Goal: Task Accomplishment & Management: Manage account settings

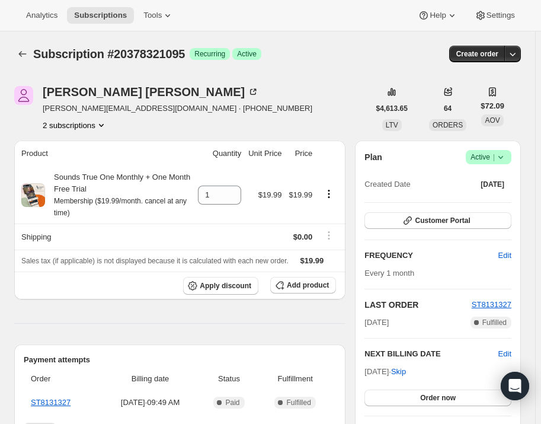
click at [512, 156] on span "Success Active |" at bounding box center [489, 157] width 46 height 14
click at [510, 173] on button "Pause subscription" at bounding box center [495, 180] width 74 height 19
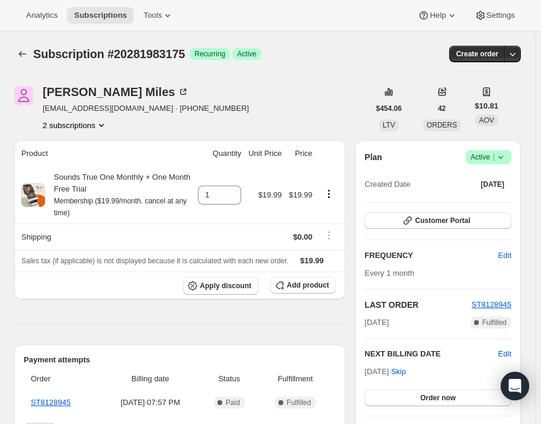
click at [507, 161] on icon at bounding box center [501, 157] width 12 height 12
click at [498, 183] on span "Pause subscription" at bounding box center [493, 180] width 65 height 9
click at [505, 154] on icon at bounding box center [501, 157] width 12 height 12
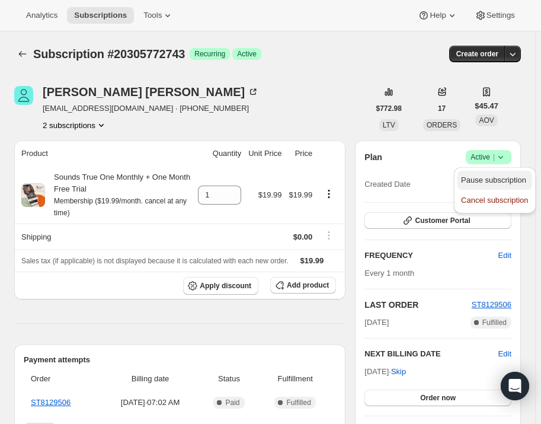
click at [502, 176] on span "Pause subscription" at bounding box center [493, 180] width 65 height 9
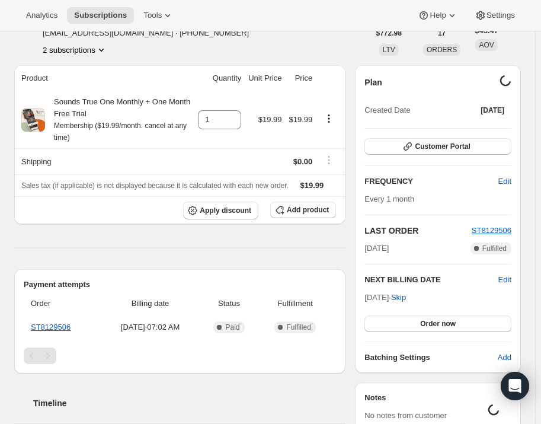
scroll to position [111, 0]
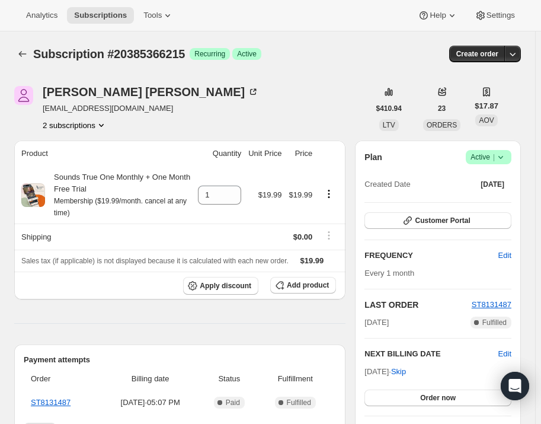
click at [507, 151] on icon at bounding box center [501, 157] width 12 height 12
click at [508, 187] on button "Pause subscription" at bounding box center [495, 180] width 74 height 19
click at [505, 155] on icon at bounding box center [501, 157] width 12 height 12
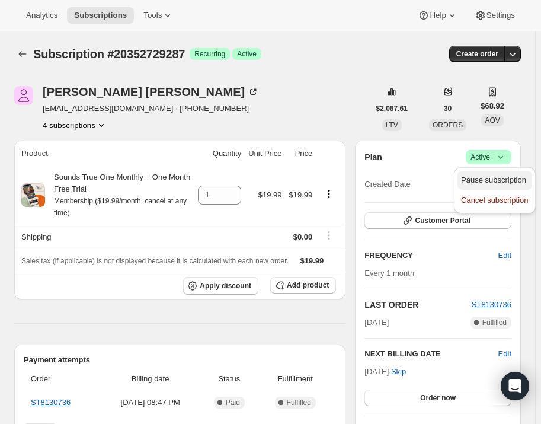
click at [493, 176] on span "Pause subscription" at bounding box center [493, 180] width 65 height 9
click at [503, 152] on icon at bounding box center [501, 157] width 12 height 12
click at [498, 177] on span "Pause subscription" at bounding box center [493, 180] width 65 height 9
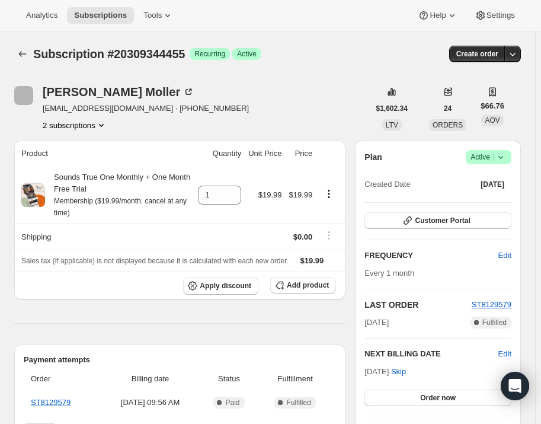
click at [503, 154] on icon at bounding box center [501, 157] width 12 height 12
click at [489, 180] on span "Pause subscription" at bounding box center [493, 180] width 65 height 9
click at [505, 152] on icon at bounding box center [501, 157] width 12 height 12
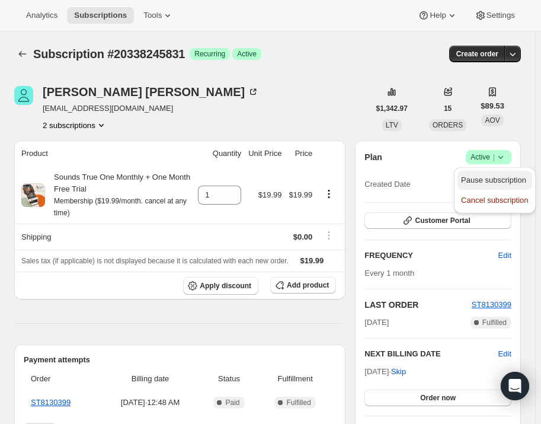
click at [506, 174] on span "Pause subscription" at bounding box center [494, 180] width 67 height 12
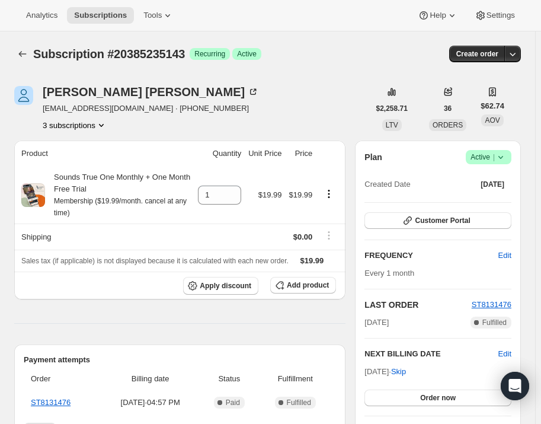
click at [502, 153] on icon at bounding box center [501, 157] width 12 height 12
click at [496, 184] on span "Pause subscription" at bounding box center [493, 180] width 65 height 9
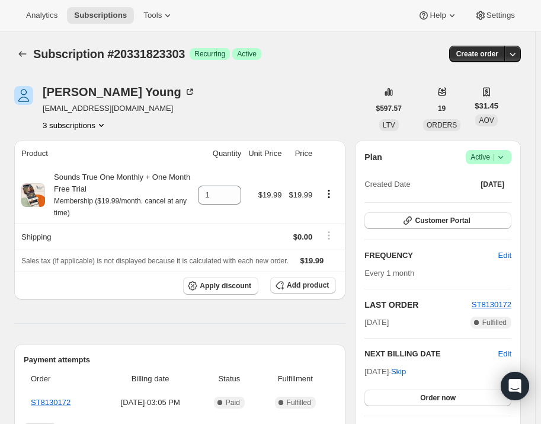
click at [503, 156] on icon at bounding box center [501, 157] width 5 height 3
click at [492, 184] on span "Pause subscription" at bounding box center [493, 180] width 65 height 9
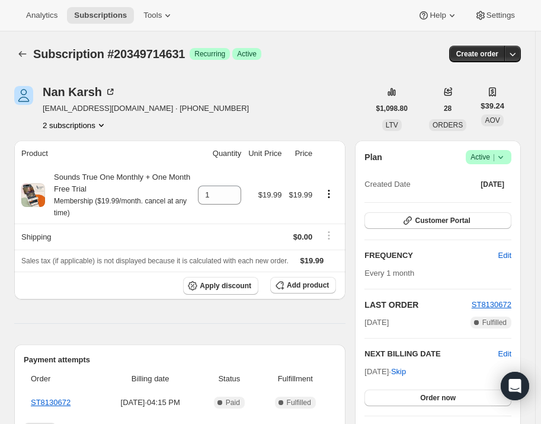
click at [503, 157] on icon at bounding box center [501, 157] width 12 height 12
click at [502, 176] on span "Pause subscription" at bounding box center [493, 180] width 65 height 9
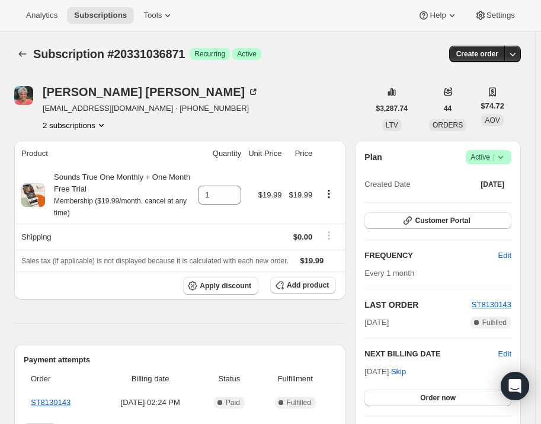
click at [494, 147] on div "Plan Success Active | Created Date [DATE] Customer Portal FREQUENCY Edit Every …" at bounding box center [438, 294] width 166 height 307
click at [495, 155] on span "Active |" at bounding box center [489, 157] width 36 height 12
click at [492, 176] on span "Pause subscription" at bounding box center [493, 180] width 65 height 9
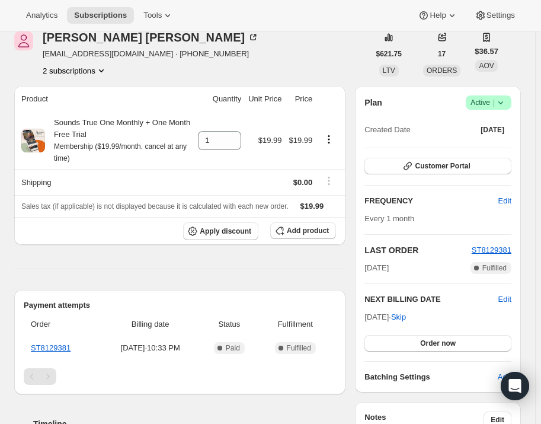
scroll to position [53, 0]
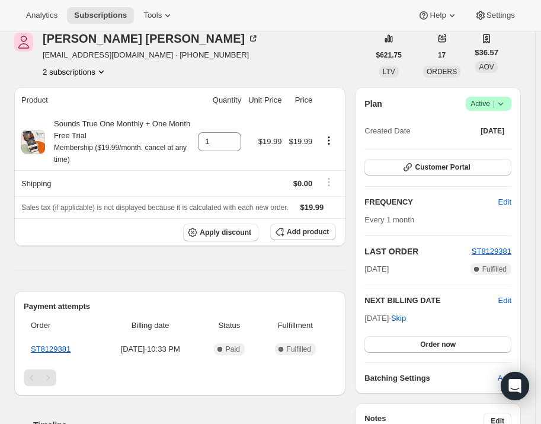
click at [493, 98] on span "Active |" at bounding box center [489, 104] width 36 height 12
click at [494, 126] on span "Pause subscription" at bounding box center [493, 126] width 65 height 9
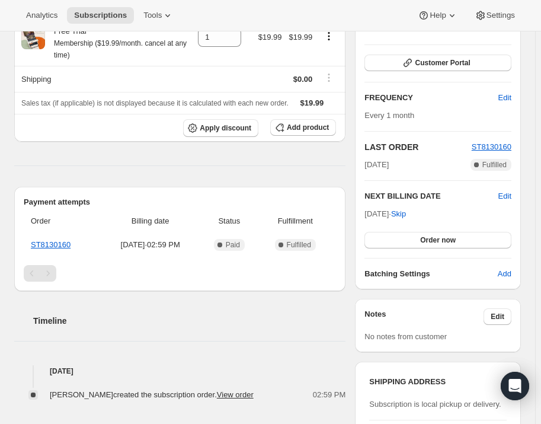
scroll to position [107, 0]
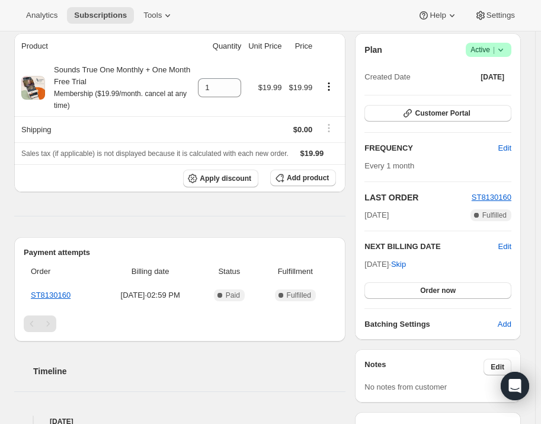
click at [498, 51] on span "Active |" at bounding box center [489, 50] width 36 height 12
click at [504, 78] on button "Pause subscription" at bounding box center [495, 72] width 74 height 19
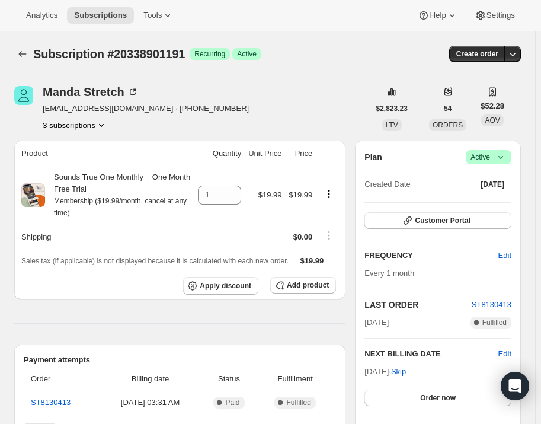
click at [503, 159] on icon at bounding box center [501, 157] width 12 height 12
click at [503, 177] on span "Pause subscription" at bounding box center [493, 180] width 65 height 9
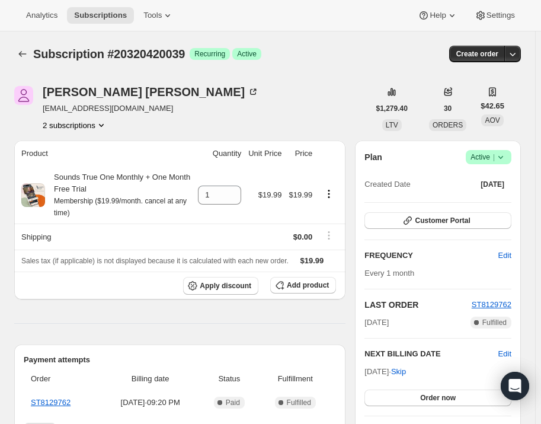
click at [507, 151] on span "Success Active |" at bounding box center [489, 157] width 46 height 14
click at [499, 176] on span "Pause subscription" at bounding box center [493, 180] width 65 height 9
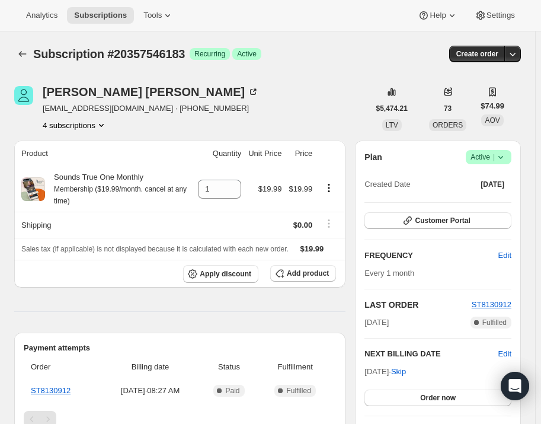
click at [506, 152] on icon at bounding box center [501, 157] width 12 height 12
click at [492, 187] on button "Pause subscription" at bounding box center [495, 180] width 74 height 19
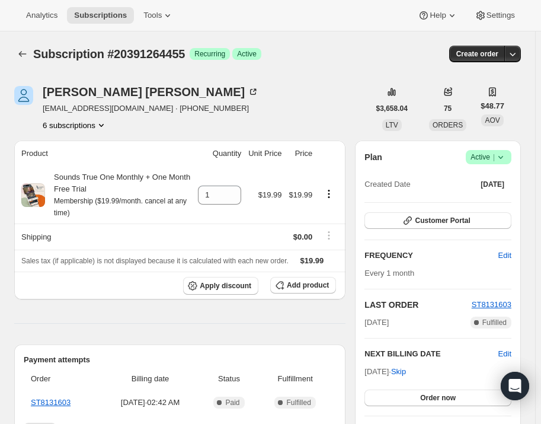
click at [504, 150] on span "Success Active |" at bounding box center [489, 157] width 46 height 14
click at [497, 178] on span "Pause subscription" at bounding box center [493, 180] width 65 height 9
click at [503, 155] on icon at bounding box center [501, 157] width 12 height 12
click at [486, 183] on span "Pause subscription" at bounding box center [493, 180] width 65 height 9
click at [512, 159] on span "Success Active |" at bounding box center [489, 157] width 46 height 14
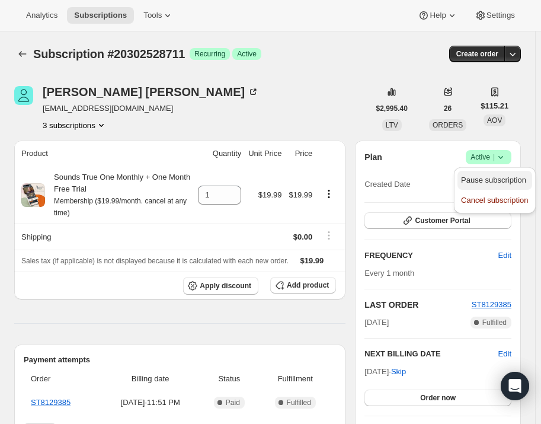
click at [506, 188] on button "Pause subscription" at bounding box center [495, 180] width 74 height 19
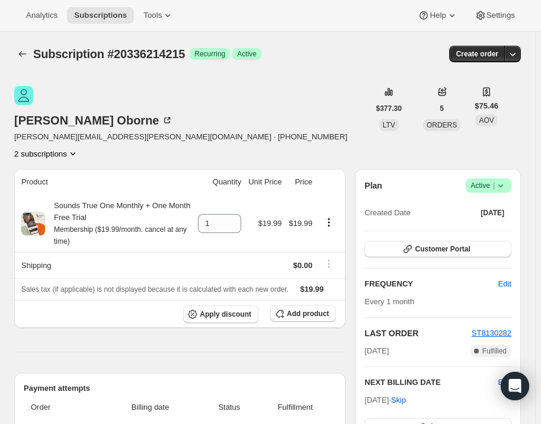
click at [507, 180] on icon at bounding box center [501, 186] width 12 height 12
click at [496, 177] on span "Pause subscription" at bounding box center [493, 180] width 65 height 9
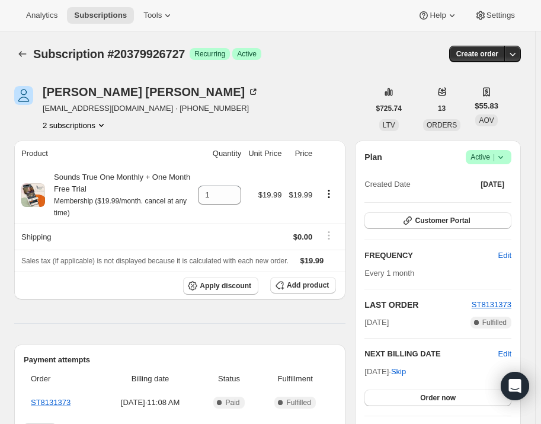
click at [512, 155] on span "Success Active |" at bounding box center [489, 157] width 46 height 14
click at [506, 184] on span "Pause subscription" at bounding box center [493, 180] width 65 height 9
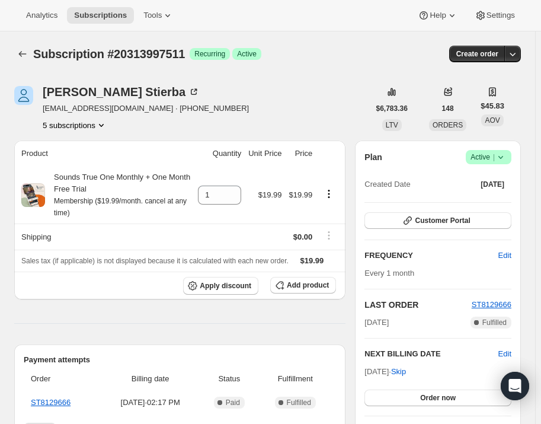
click at [498, 153] on span "Active |" at bounding box center [489, 157] width 36 height 12
click at [495, 183] on span "Pause subscription" at bounding box center [493, 180] width 65 height 9
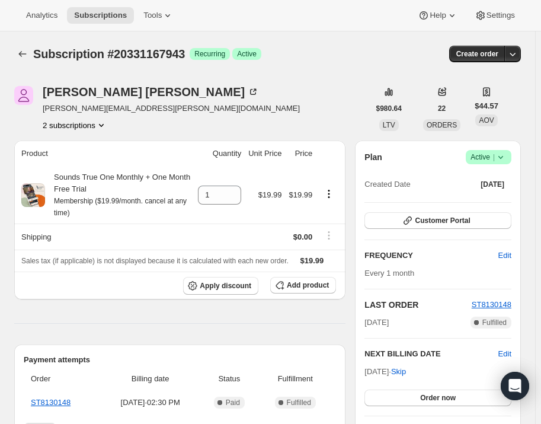
click at [495, 161] on span "|" at bounding box center [494, 156] width 2 height 9
click at [492, 178] on span "Pause subscription" at bounding box center [493, 180] width 65 height 9
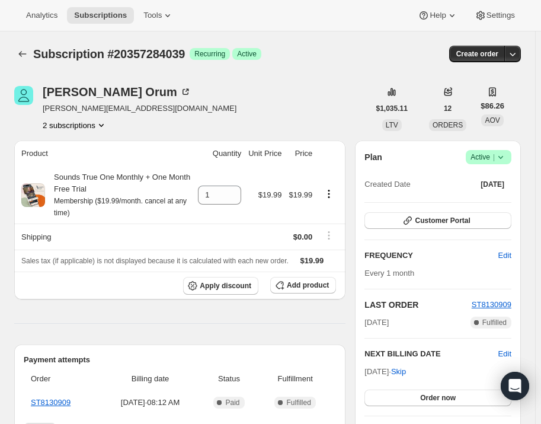
click at [503, 159] on icon at bounding box center [501, 157] width 12 height 12
click at [498, 176] on span "Pause subscription" at bounding box center [493, 180] width 65 height 9
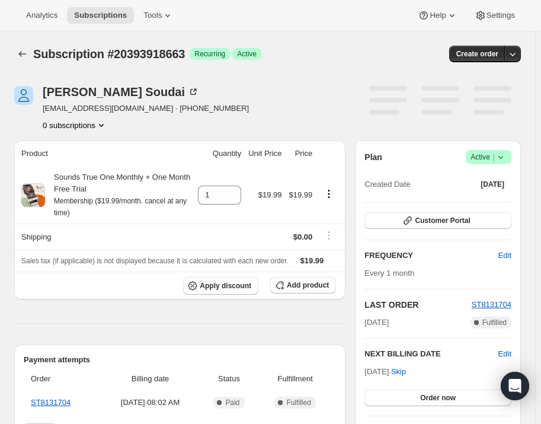
click at [496, 151] on span "Active |" at bounding box center [489, 157] width 36 height 12
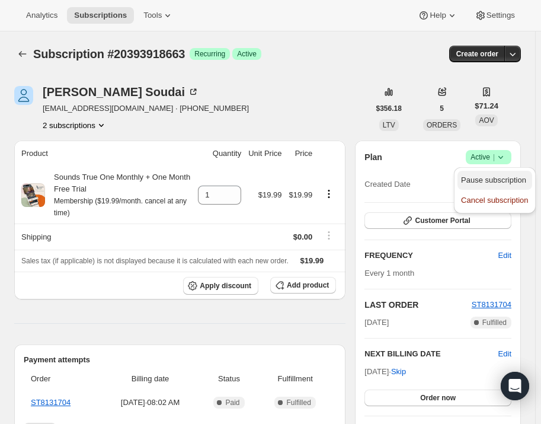
click at [499, 176] on span "Pause subscription" at bounding box center [493, 180] width 65 height 9
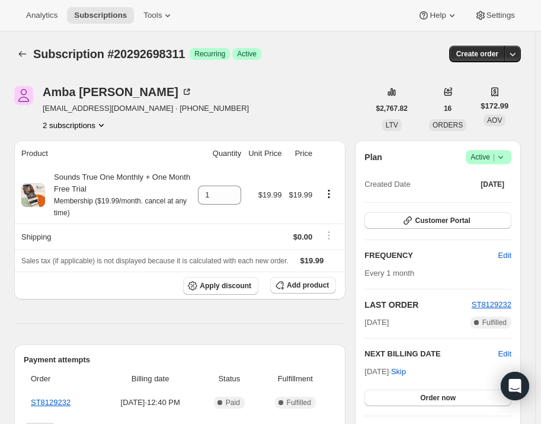
click at [507, 159] on icon at bounding box center [501, 157] width 12 height 12
click at [493, 173] on button "Pause subscription" at bounding box center [495, 180] width 74 height 19
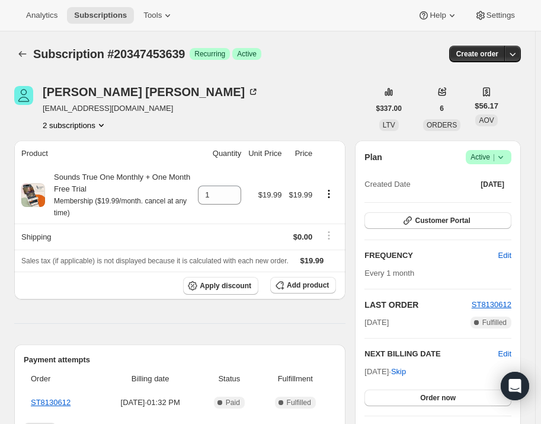
click at [504, 163] on span "Success Active |" at bounding box center [489, 157] width 46 height 14
click at [497, 173] on button "Pause subscription" at bounding box center [495, 180] width 74 height 19
click at [505, 149] on div "Plan Success Active | Created Date [DATE] Customer Portal FREQUENCY Edit Every …" at bounding box center [438, 294] width 166 height 307
click at [505, 150] on span "Success Active |" at bounding box center [489, 157] width 46 height 14
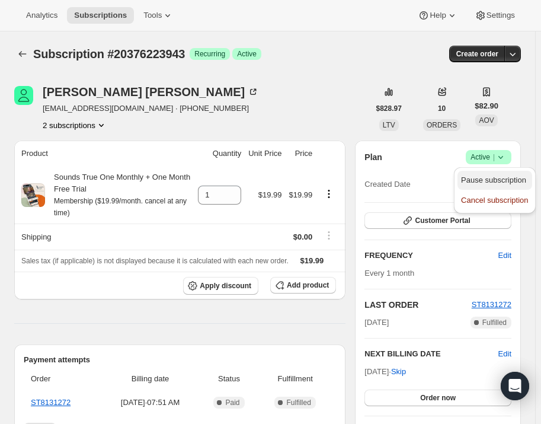
click at [502, 179] on span "Pause subscription" at bounding box center [493, 180] width 65 height 9
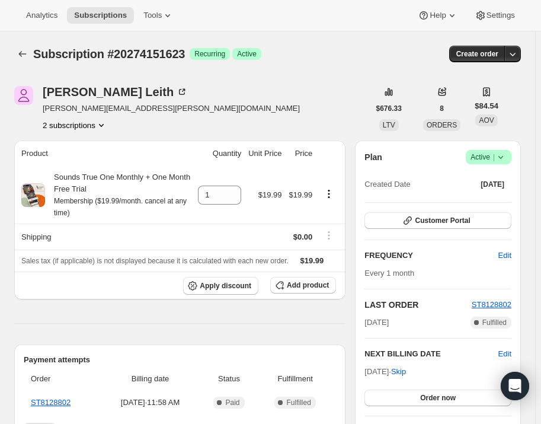
click at [507, 154] on icon at bounding box center [501, 157] width 12 height 12
click at [509, 180] on span "Pause subscription" at bounding box center [493, 180] width 65 height 9
click at [498, 158] on span "Active |" at bounding box center [489, 157] width 36 height 12
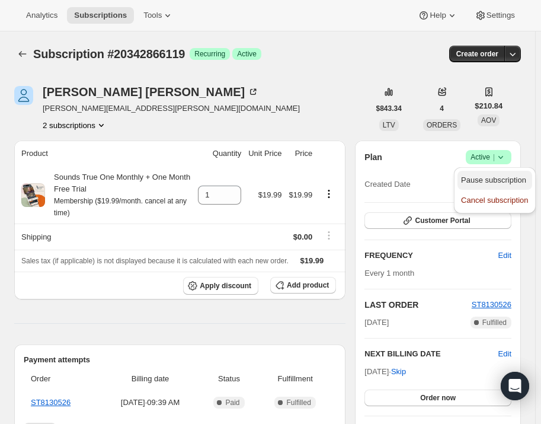
click at [492, 173] on button "Pause subscription" at bounding box center [495, 180] width 74 height 19
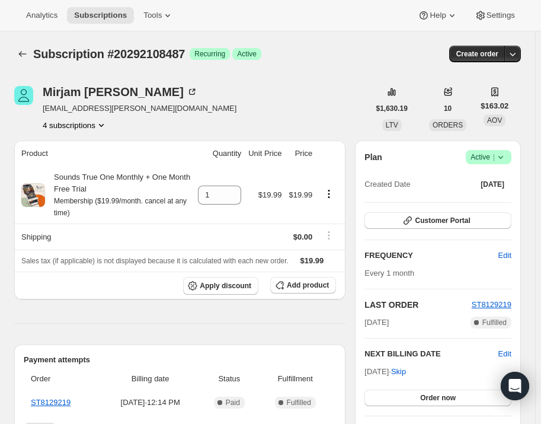
click at [507, 158] on icon at bounding box center [501, 157] width 12 height 12
click at [510, 176] on span "Pause subscription" at bounding box center [493, 180] width 65 height 9
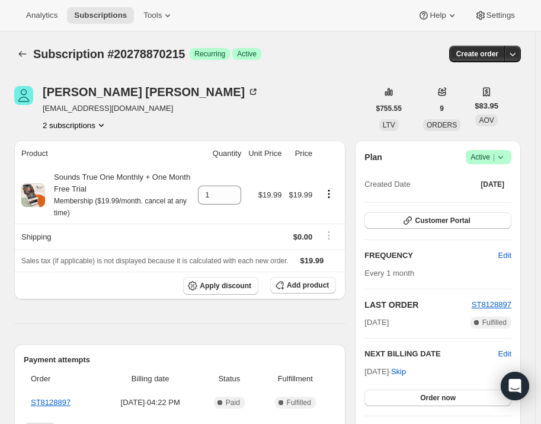
click at [506, 160] on icon at bounding box center [501, 157] width 12 height 12
click at [505, 177] on span "Pause subscription" at bounding box center [493, 180] width 65 height 9
click at [496, 152] on span "Active |" at bounding box center [489, 157] width 36 height 12
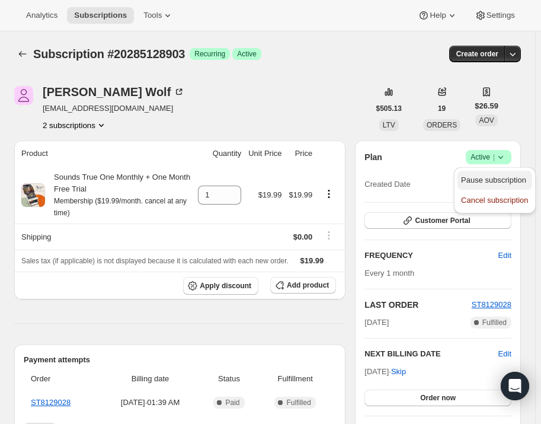
click at [499, 187] on button "Pause subscription" at bounding box center [495, 180] width 74 height 19
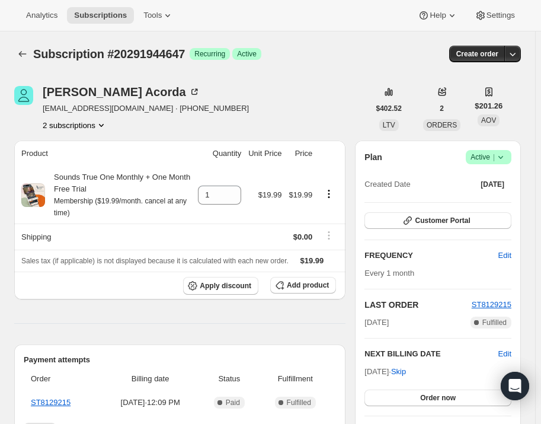
click at [507, 150] on span "Success Active |" at bounding box center [489, 157] width 46 height 14
click at [499, 181] on span "Pause subscription" at bounding box center [493, 180] width 65 height 9
click at [492, 162] on span "Active |" at bounding box center [489, 157] width 36 height 12
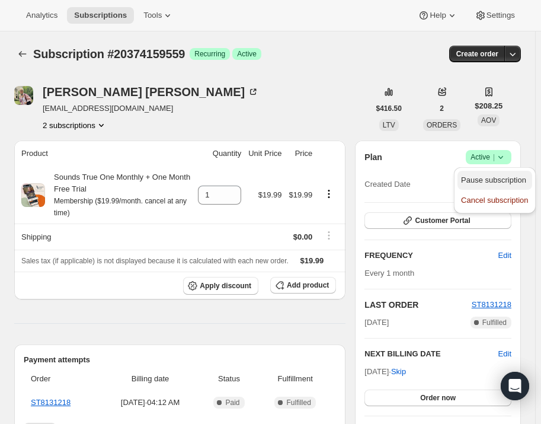
click at [494, 178] on span "Pause subscription" at bounding box center [493, 180] width 65 height 9
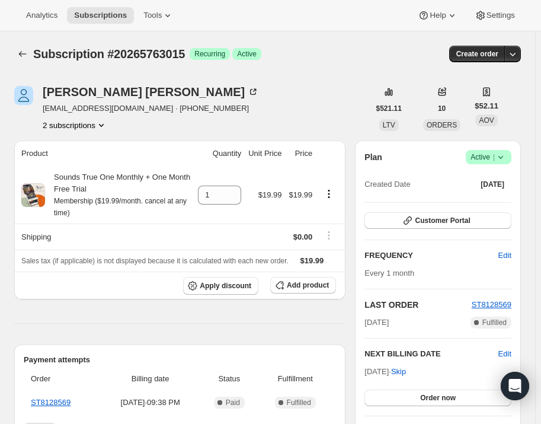
click at [518, 151] on div "Plan Success Active | Created Date Sep 15, 2025 Customer Portal FREQUENCY Edit …" at bounding box center [438, 294] width 166 height 307
click at [512, 159] on span "Success Active |" at bounding box center [489, 157] width 46 height 14
click at [515, 176] on span "Pause subscription" at bounding box center [493, 180] width 65 height 9
click at [494, 157] on span "Active |" at bounding box center [489, 157] width 36 height 12
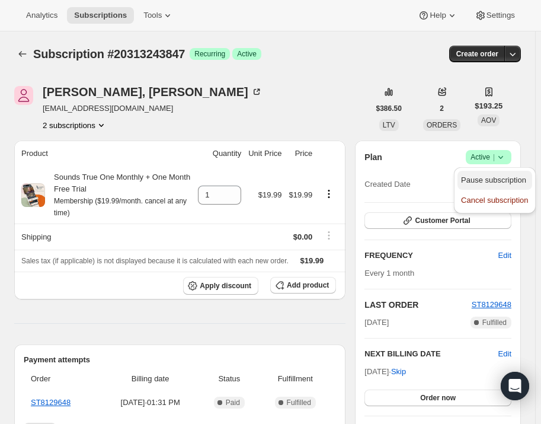
click at [493, 173] on button "Pause subscription" at bounding box center [495, 180] width 74 height 19
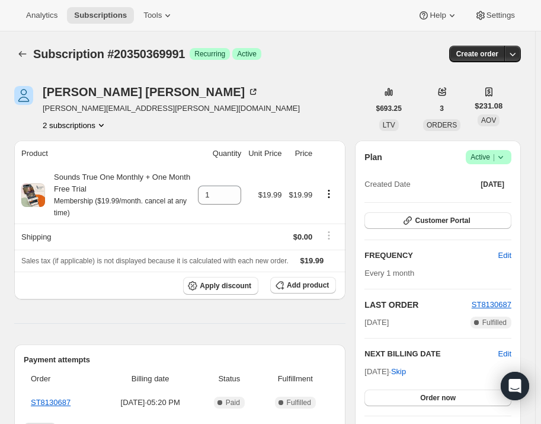
click at [503, 146] on div "Plan Success Active | Created Date [DATE] Customer Portal FREQUENCY Edit Every …" at bounding box center [438, 294] width 166 height 307
click at [502, 154] on icon at bounding box center [501, 157] width 12 height 12
click at [502, 176] on span "Pause subscription" at bounding box center [493, 180] width 65 height 9
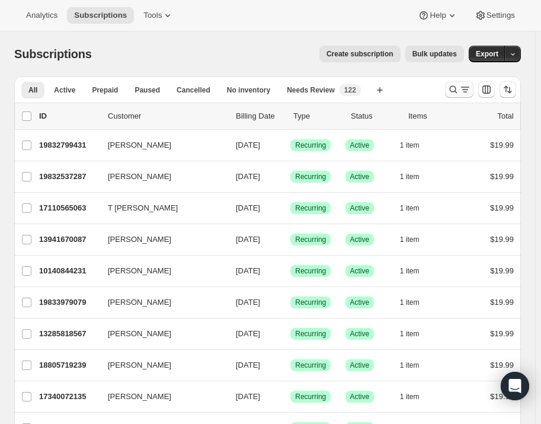
click at [453, 88] on icon "Search and filter results" at bounding box center [454, 90] width 12 height 12
